Goal: Task Accomplishment & Management: Manage account settings

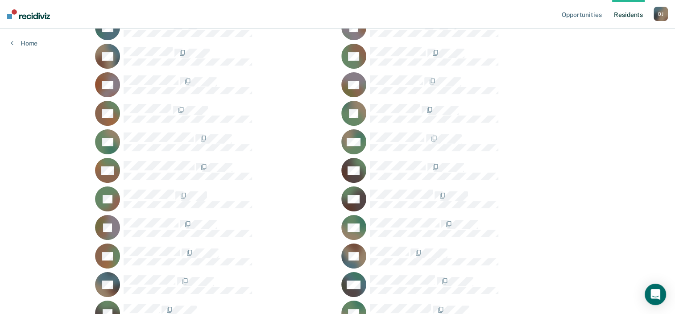
scroll to position [134, 0]
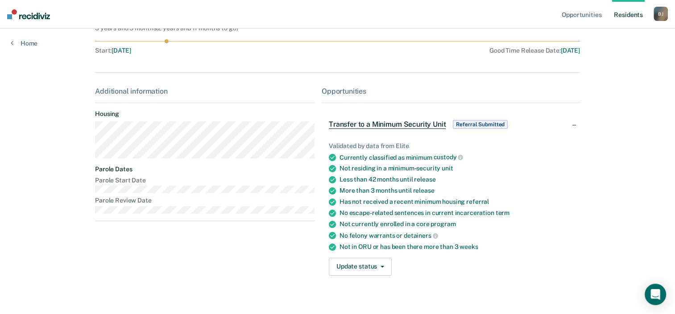
scroll to position [97, 0]
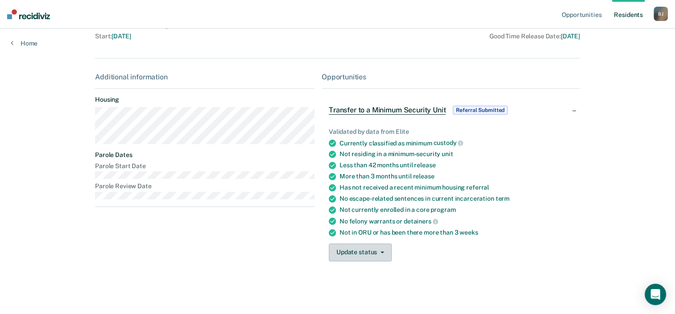
click at [381, 248] on button "Update status" at bounding box center [360, 253] width 63 height 18
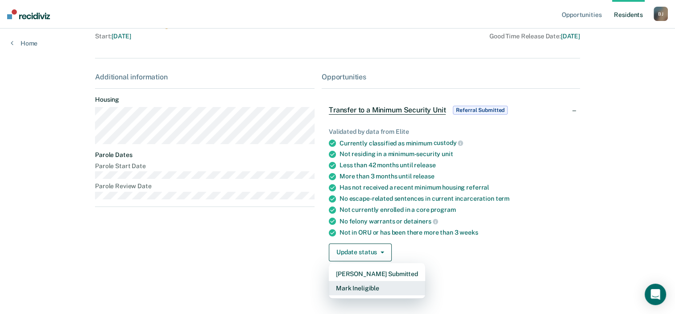
click at [375, 288] on button "Mark Ineligible" at bounding box center [377, 288] width 96 height 14
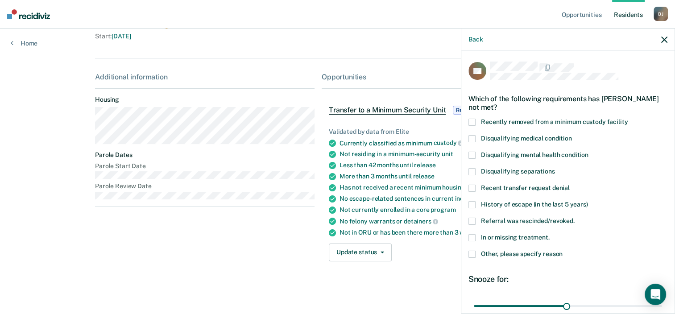
click at [473, 236] on span at bounding box center [472, 237] width 7 height 7
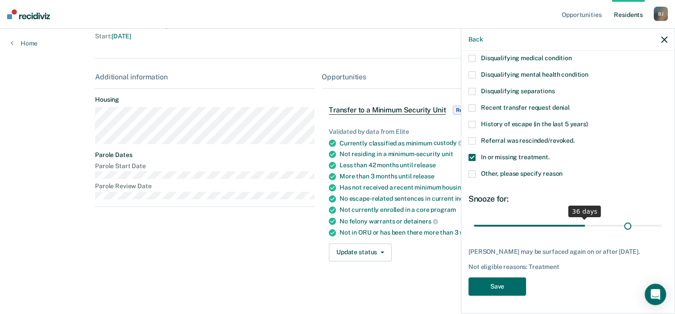
scroll to position [79, 0]
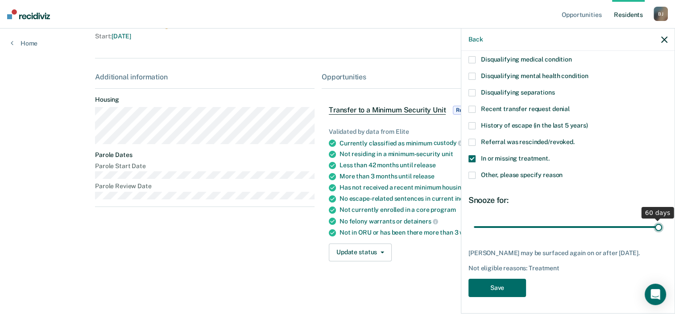
drag, startPoint x: 562, startPoint y: 219, endPoint x: 681, endPoint y: 218, distance: 118.7
type input "60"
click at [662, 220] on input "range" at bounding box center [568, 228] width 188 height 16
click at [500, 283] on button "Save" at bounding box center [498, 288] width 58 height 18
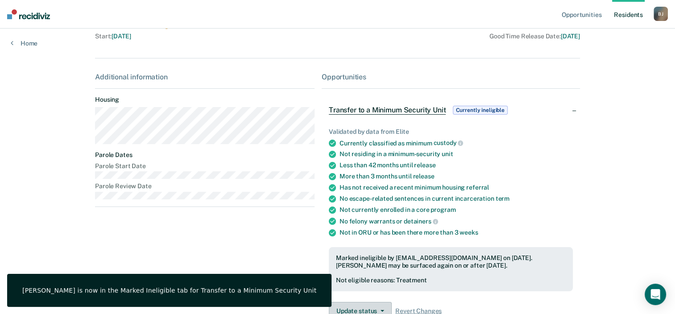
scroll to position [102, 0]
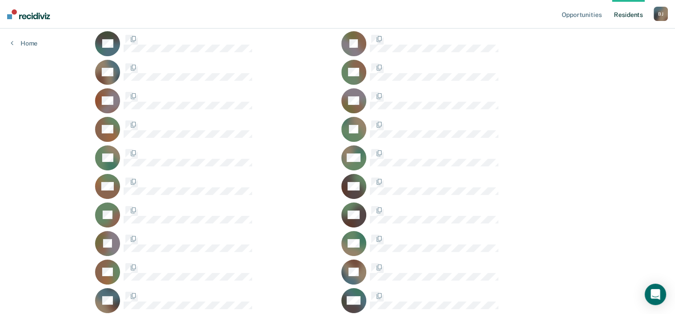
scroll to position [134, 0]
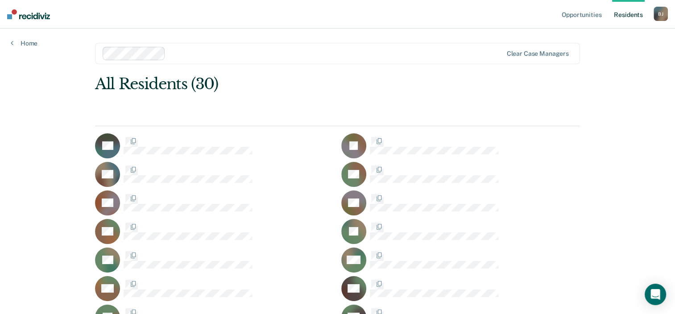
scroll to position [134, 0]
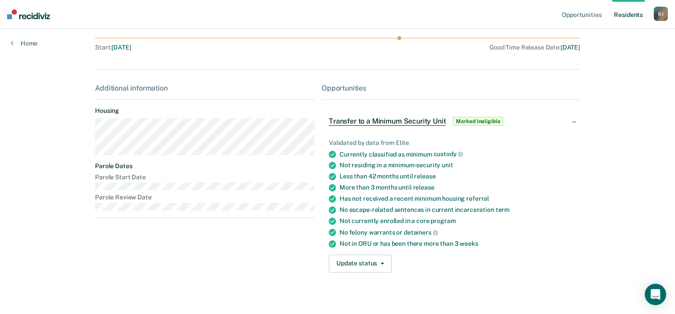
scroll to position [97, 0]
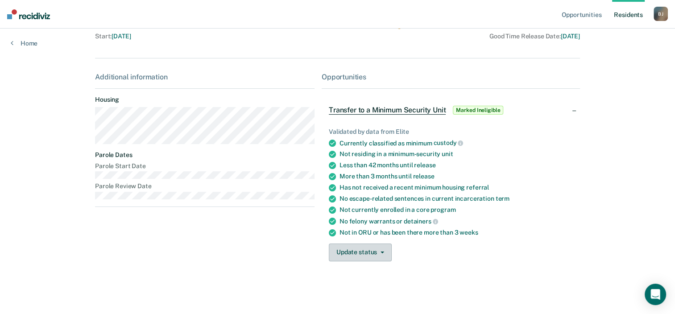
click at [377, 250] on button "Update status" at bounding box center [360, 253] width 63 height 18
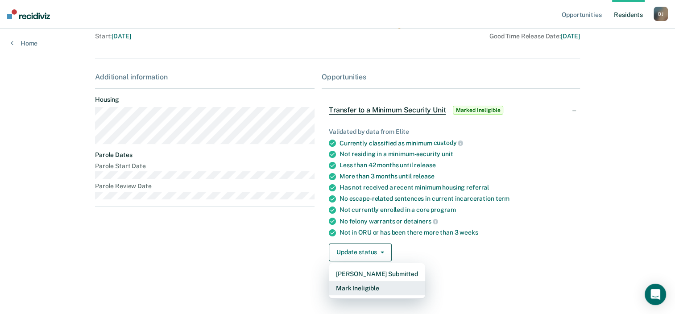
click at [374, 287] on button "Mark Ineligible" at bounding box center [377, 288] width 96 height 14
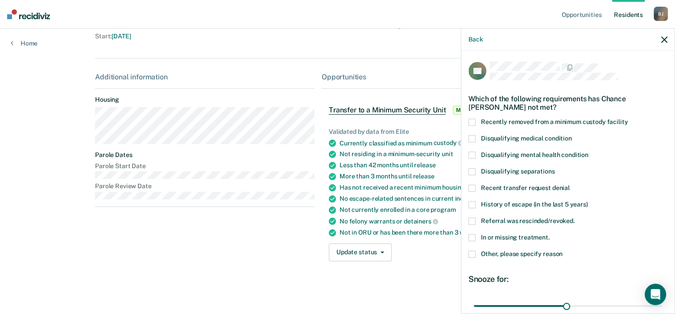
click at [473, 234] on span at bounding box center [472, 237] width 7 height 7
drag, startPoint x: 562, startPoint y: 304, endPoint x: 653, endPoint y: 301, distance: 91.1
type input "60"
click at [653, 301] on input "range" at bounding box center [568, 307] width 188 height 16
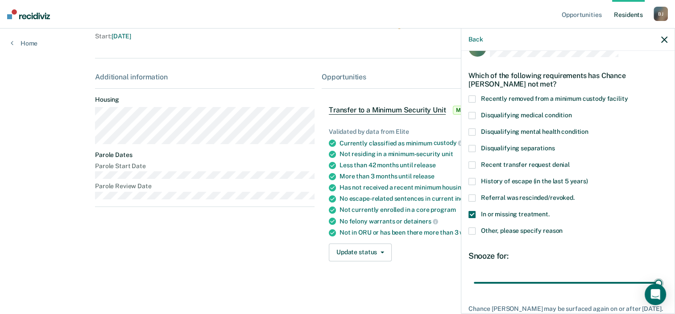
scroll to position [87, 0]
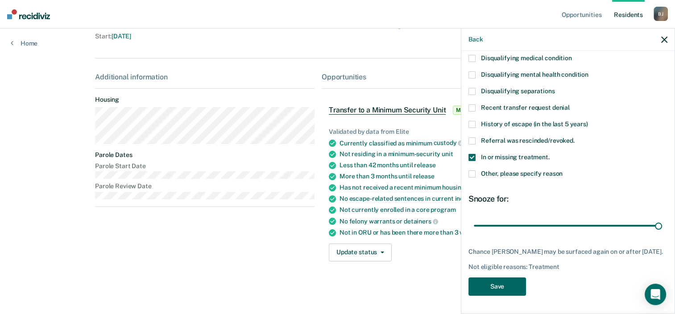
click at [497, 285] on button "Save" at bounding box center [498, 287] width 58 height 18
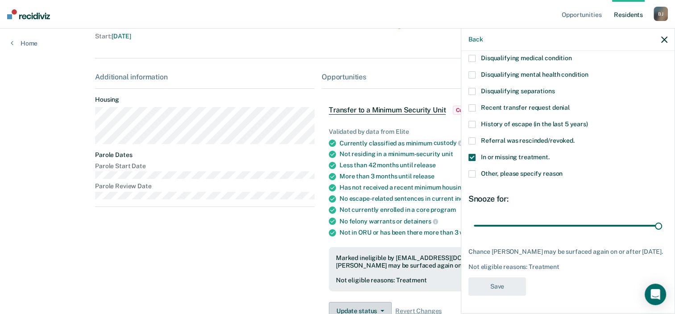
scroll to position [102, 0]
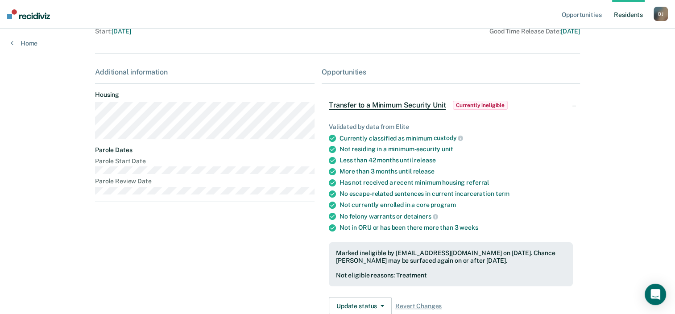
scroll to position [134, 0]
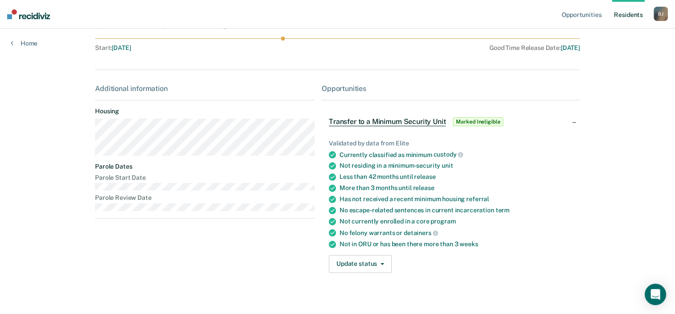
scroll to position [97, 0]
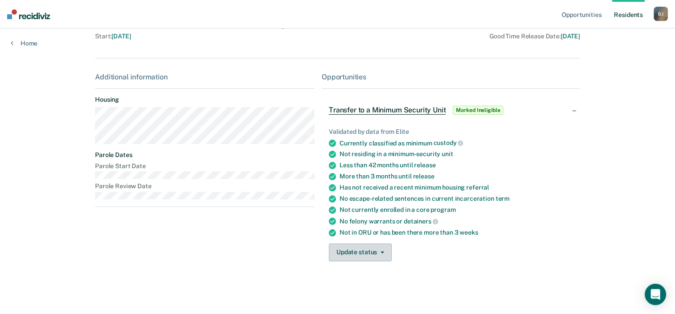
click at [377, 252] on span "button" at bounding box center [380, 253] width 7 height 2
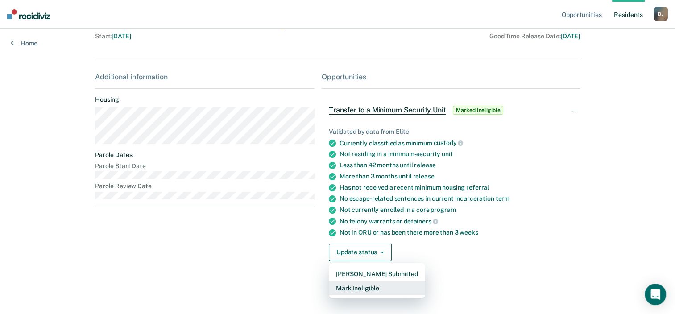
click at [371, 287] on button "Mark Ineligible" at bounding box center [377, 288] width 96 height 14
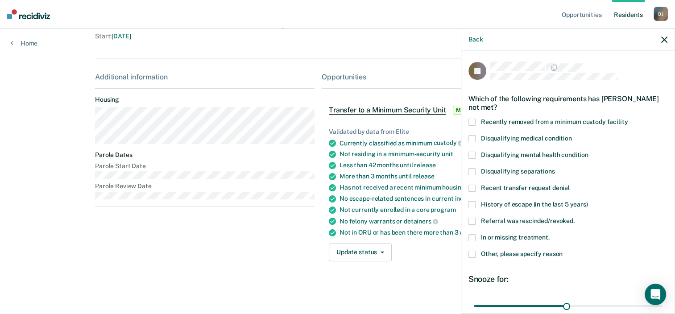
click at [473, 235] on span at bounding box center [472, 237] width 7 height 7
drag, startPoint x: 565, startPoint y: 304, endPoint x: 683, endPoint y: 304, distance: 118.3
type input "60"
click at [662, 304] on input "range" at bounding box center [568, 307] width 188 height 16
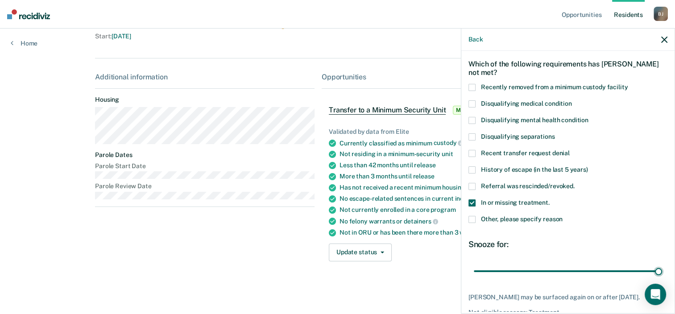
scroll to position [87, 0]
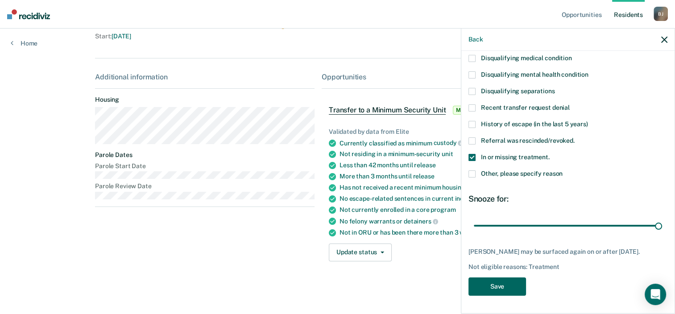
click at [499, 286] on button "Save" at bounding box center [498, 287] width 58 height 18
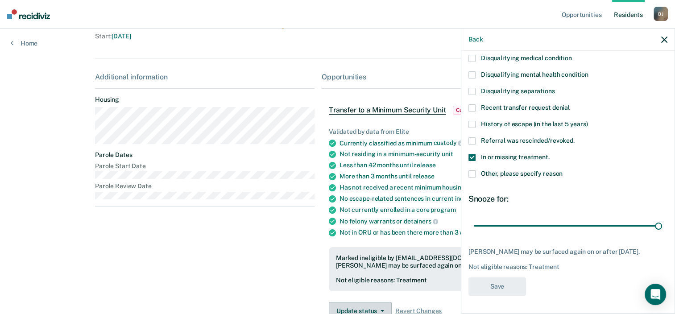
scroll to position [102, 0]
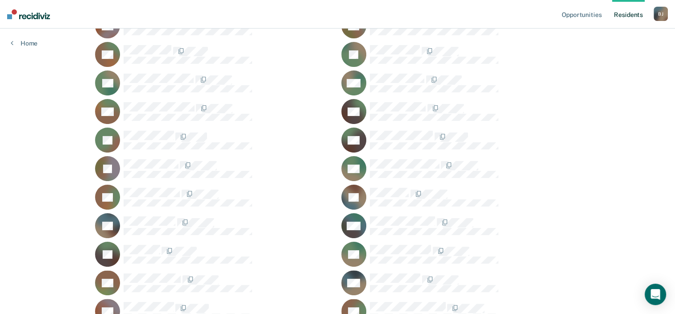
scroll to position [223, 0]
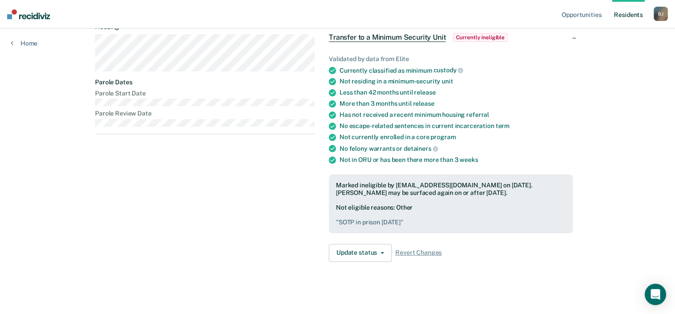
scroll to position [171, 0]
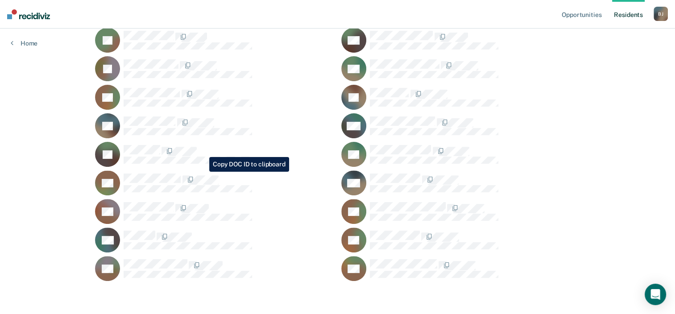
scroll to position [279, 0]
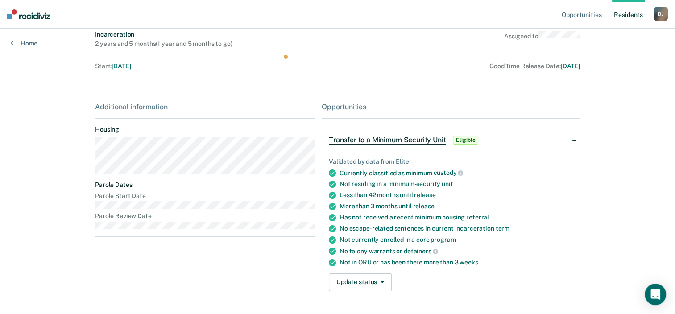
scroll to position [53, 0]
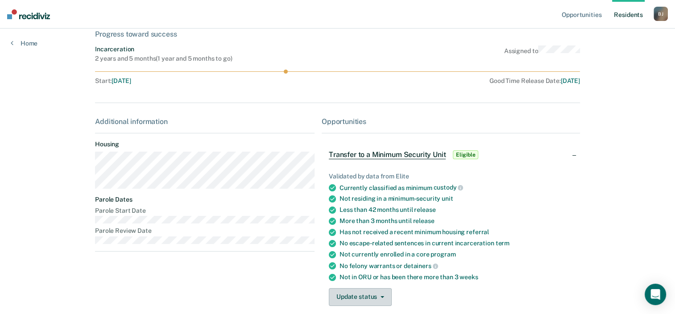
click at [356, 295] on button "Update status" at bounding box center [360, 297] width 63 height 18
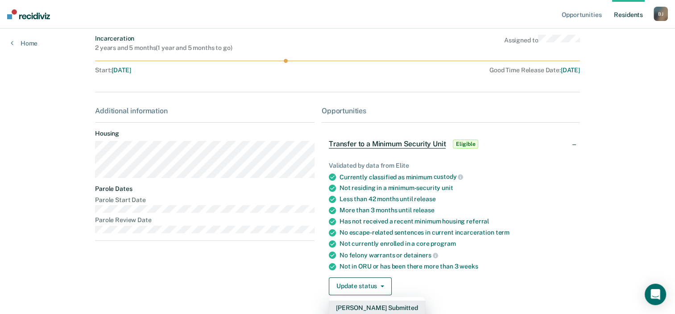
scroll to position [97, 0]
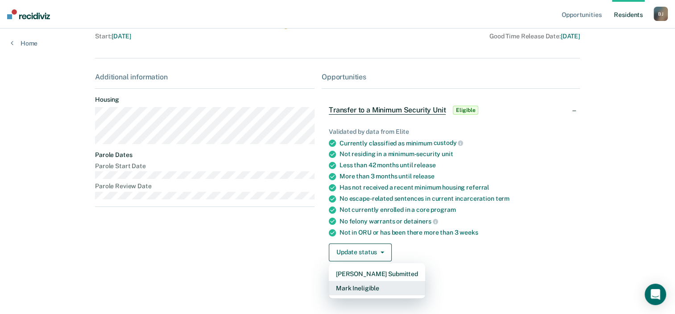
click at [370, 287] on button "Mark Ineligible" at bounding box center [377, 288] width 96 height 14
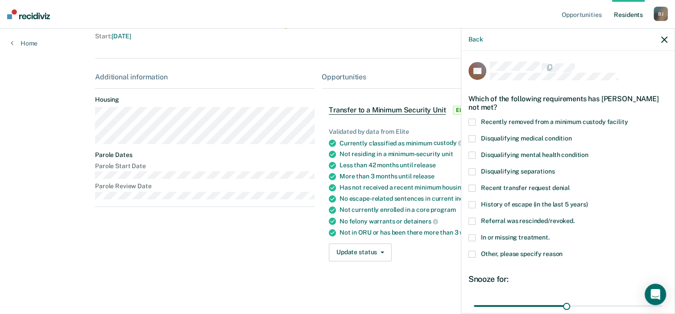
click at [471, 234] on span at bounding box center [472, 237] width 7 height 7
drag, startPoint x: 564, startPoint y: 304, endPoint x: 679, endPoint y: 305, distance: 115.6
type input "60"
click at [662, 305] on input "range" at bounding box center [568, 307] width 188 height 16
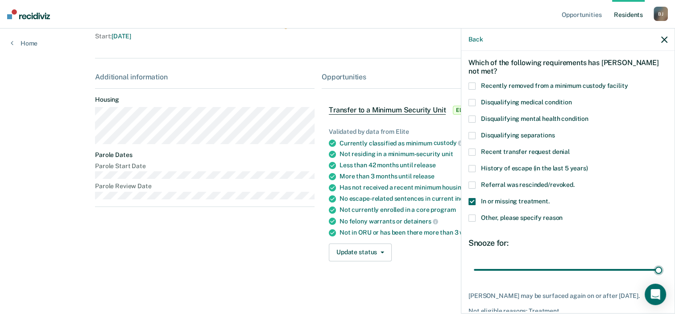
scroll to position [79, 0]
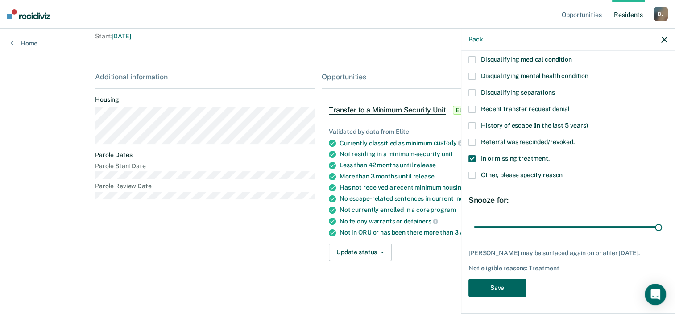
click at [501, 284] on button "Save" at bounding box center [498, 288] width 58 height 18
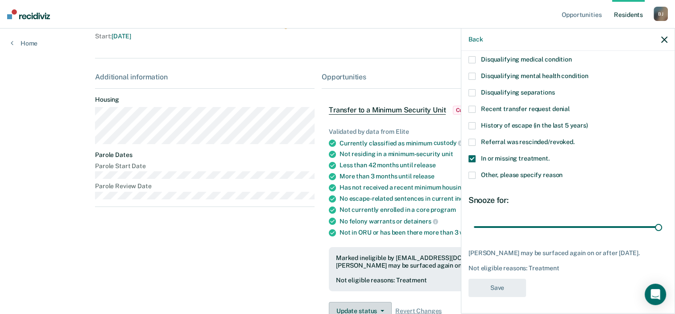
scroll to position [102, 0]
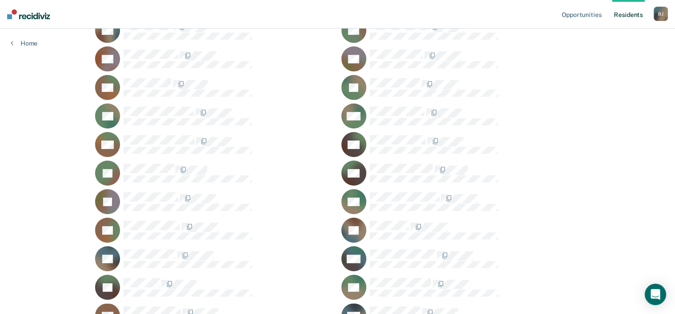
scroll to position [190, 0]
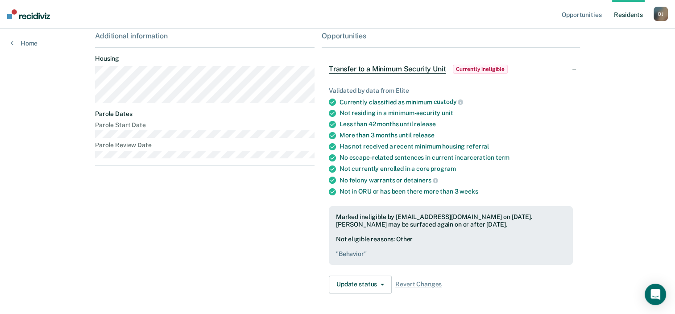
scroll to position [171, 0]
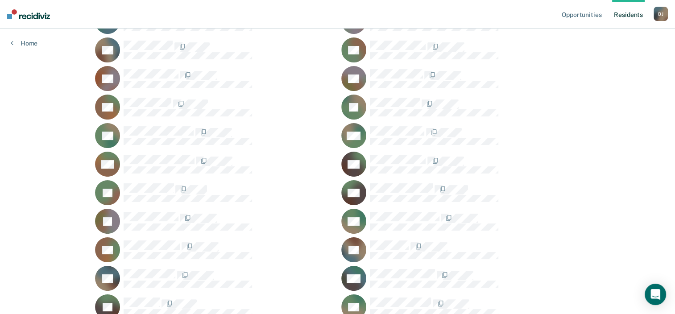
scroll to position [134, 0]
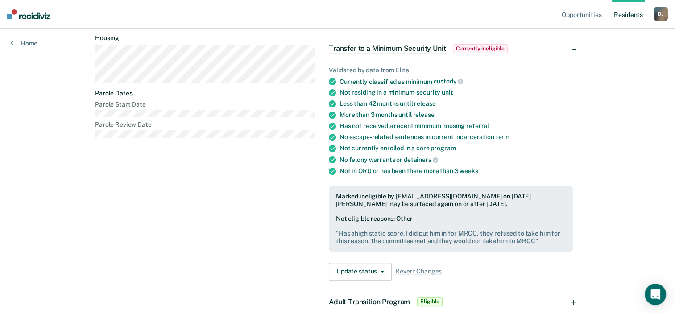
scroll to position [207, 0]
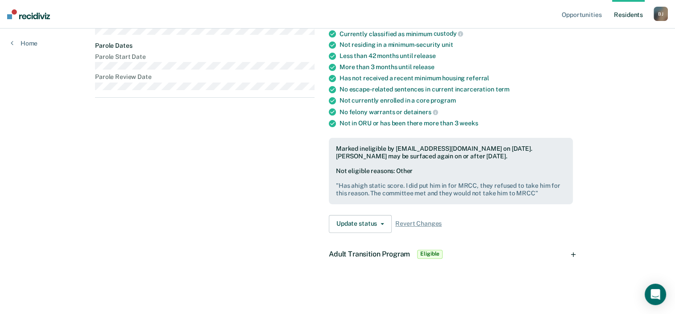
scroll to position [134, 0]
